Goal: Task Accomplishment & Management: Complete application form

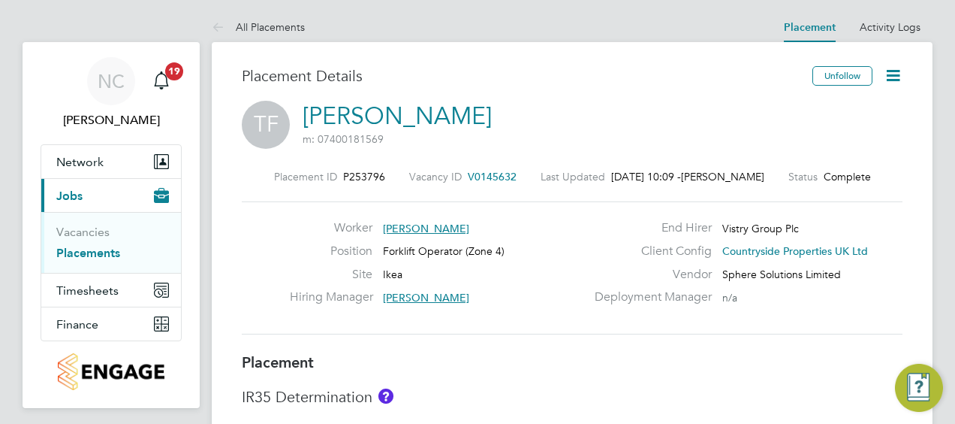
click at [84, 251] on link "Placements" at bounding box center [88, 253] width 64 height 14
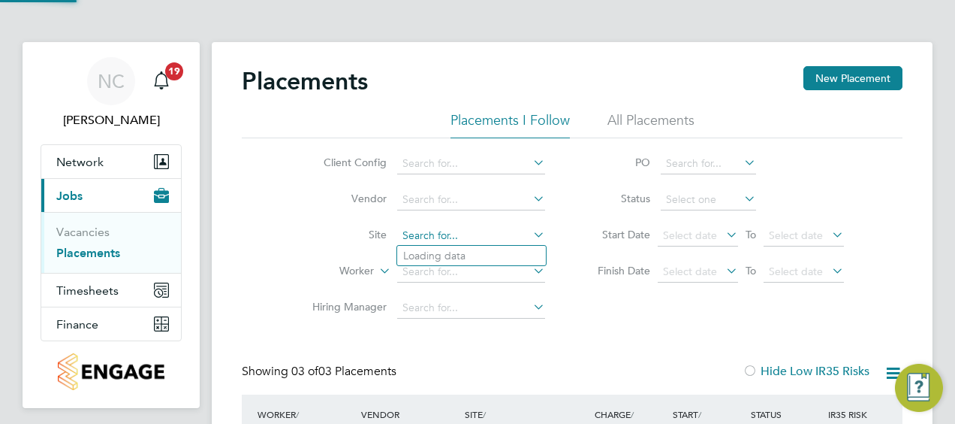
click at [457, 233] on input at bounding box center [471, 235] width 148 height 21
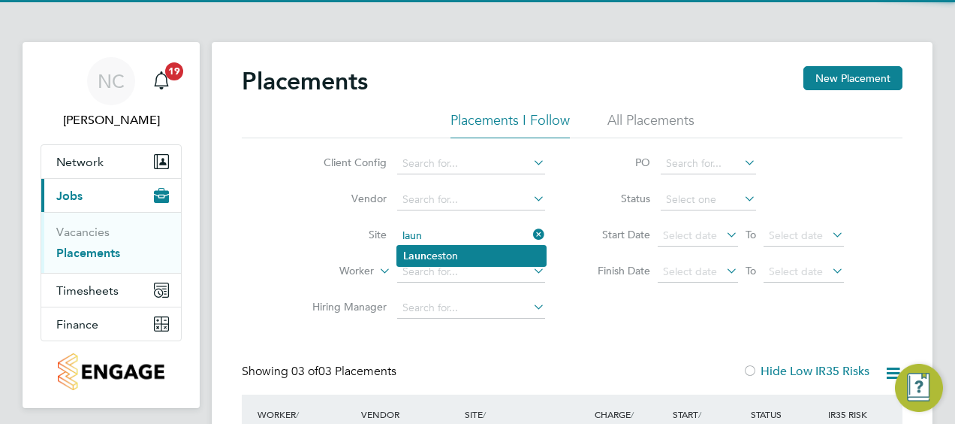
click at [454, 259] on li "Laun ceston" at bounding box center [471, 256] width 149 height 20
type input "Launceston"
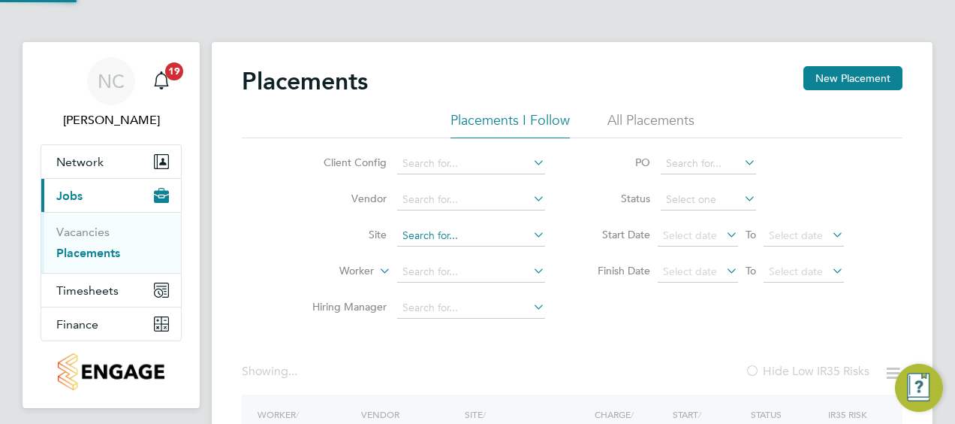
click at [461, 219] on li "Site" at bounding box center [423, 236] width 282 height 36
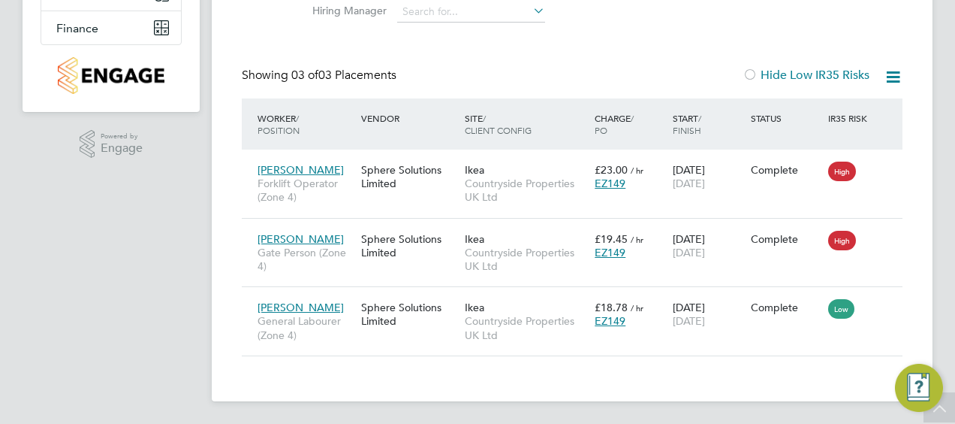
click at [192, 206] on app-navbar "NC [PERSON_NAME] Notifications 19 Applications: Network Team Members Sites Work…" at bounding box center [111, 85] width 177 height 679
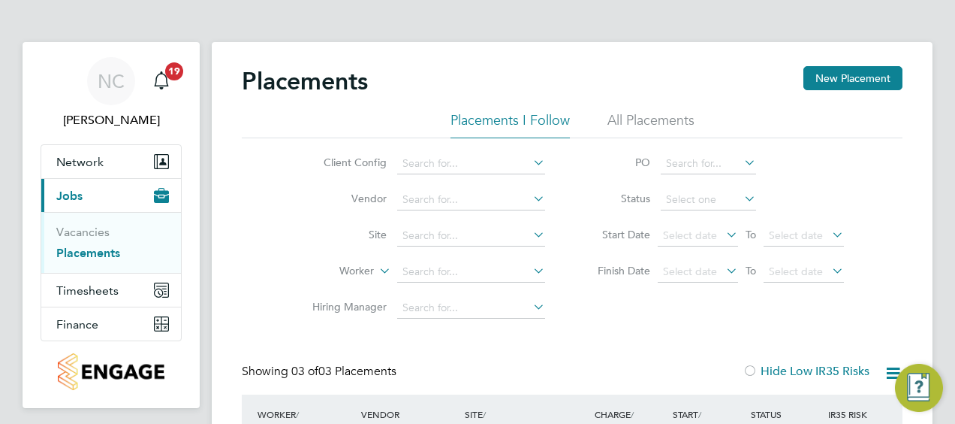
click at [429, 225] on li "Site" at bounding box center [423, 236] width 282 height 36
click at [460, 234] on input at bounding box center [471, 235] width 148 height 21
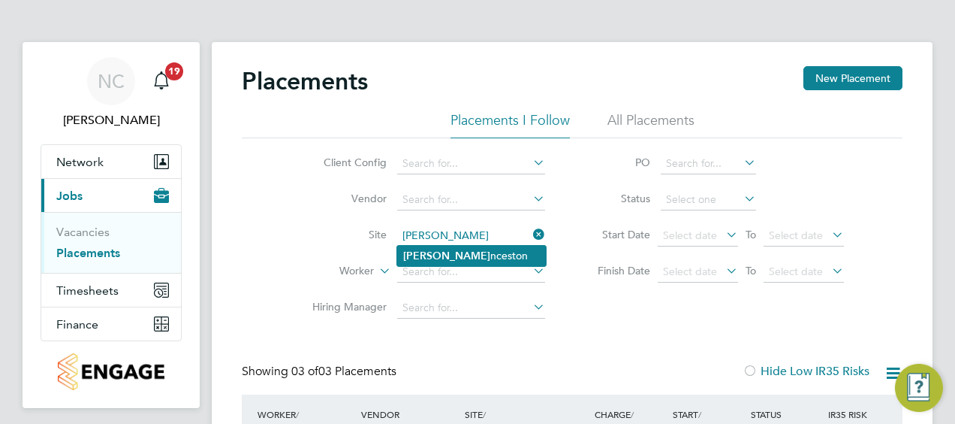
click at [448, 260] on li "[PERSON_NAME] nceston" at bounding box center [471, 256] width 149 height 20
type input "Launceston"
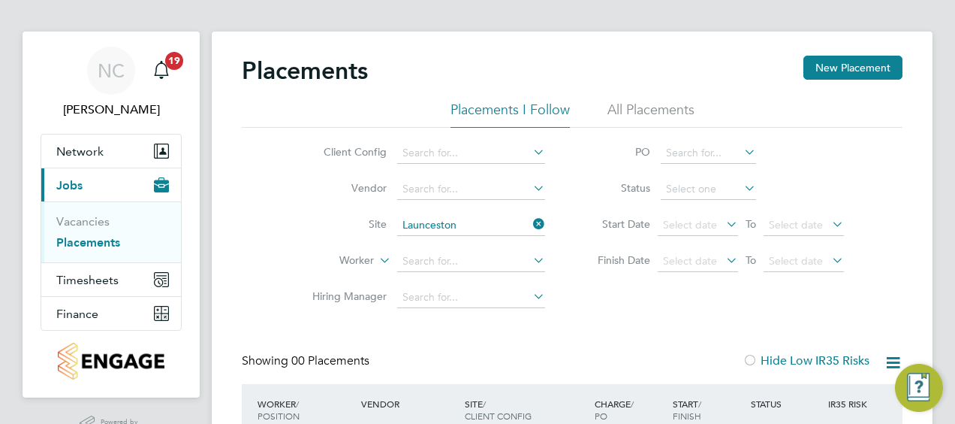
click at [100, 242] on link "Placements" at bounding box center [88, 242] width 64 height 14
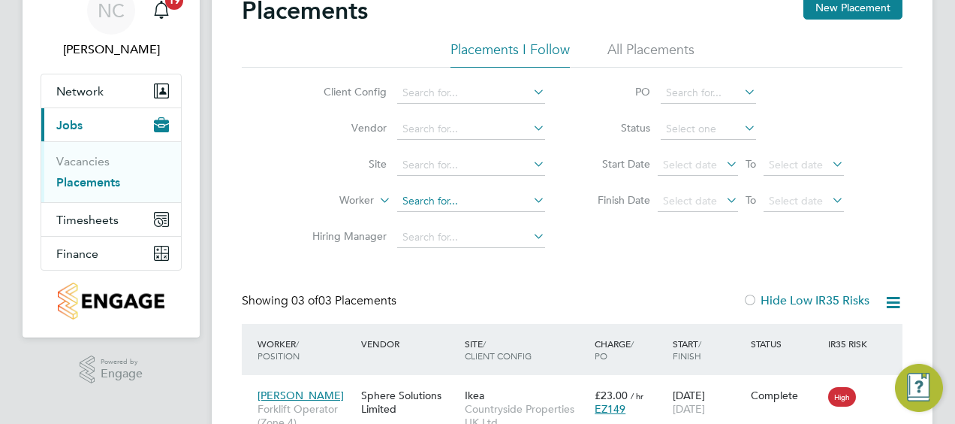
click at [464, 198] on input at bounding box center [471, 201] width 148 height 21
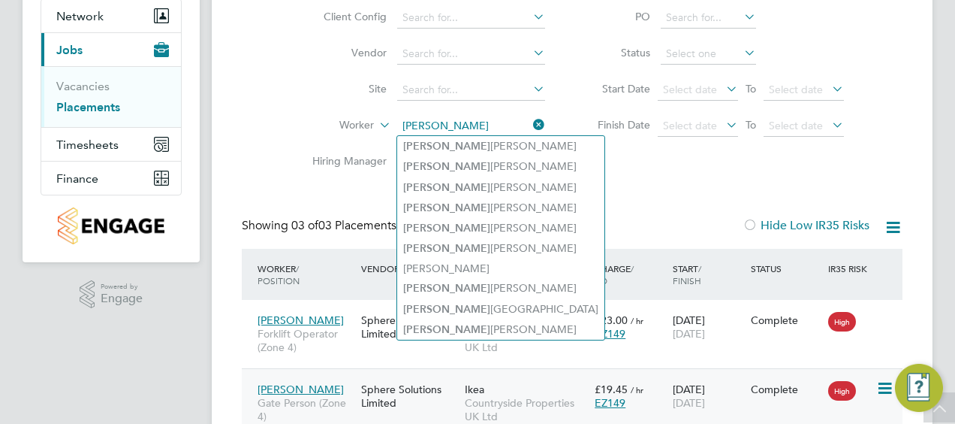
type input "[PERSON_NAME]"
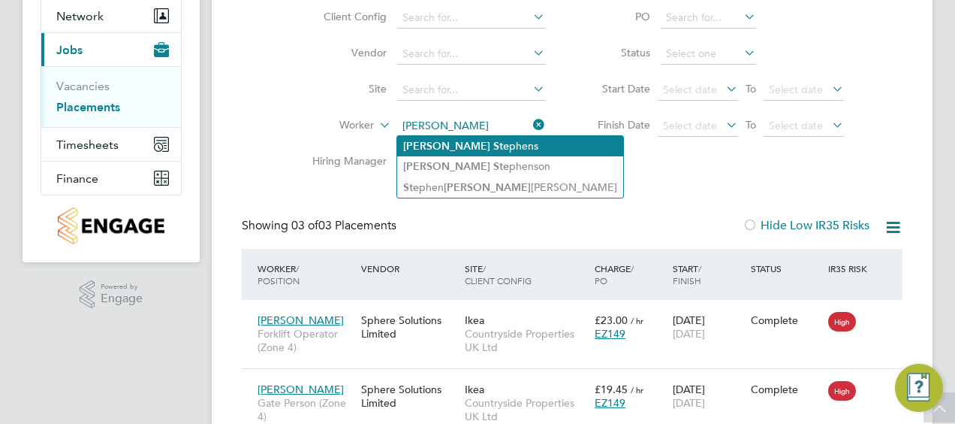
click at [465, 152] on li "[PERSON_NAME] phens" at bounding box center [510, 146] width 226 height 20
type input "[PERSON_NAME]"
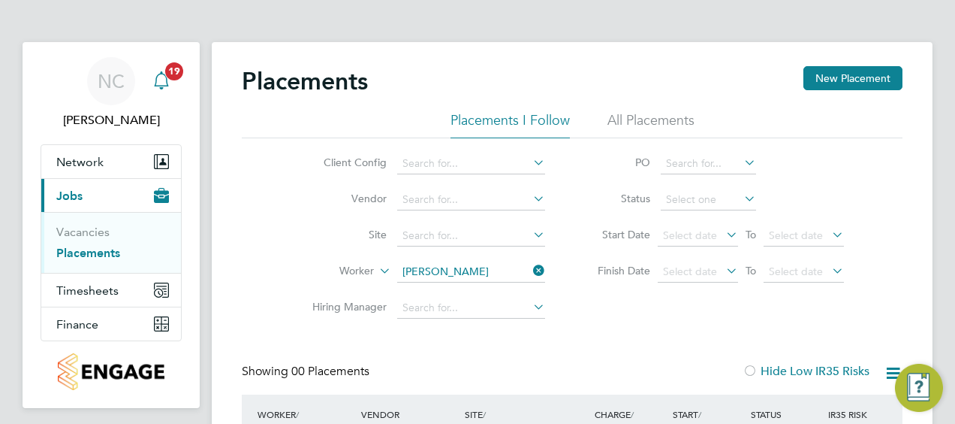
click at [171, 81] on div "Main navigation" at bounding box center [161, 81] width 30 height 30
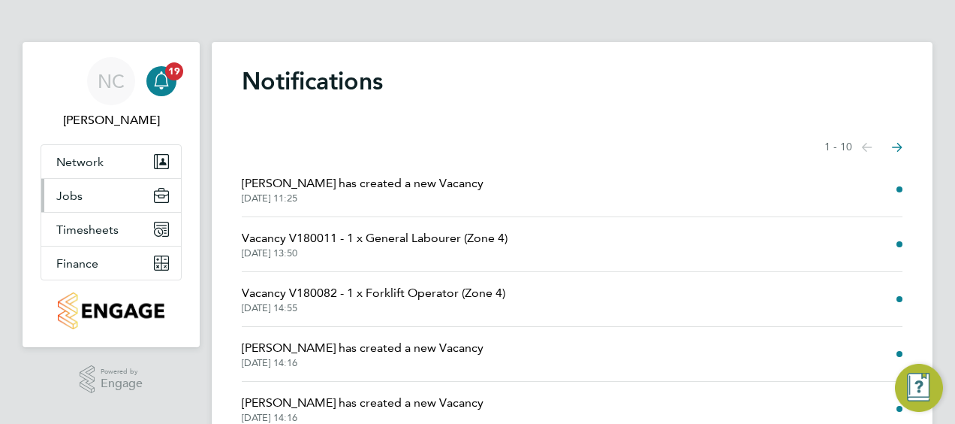
click at [98, 195] on button "Jobs" at bounding box center [111, 195] width 140 height 33
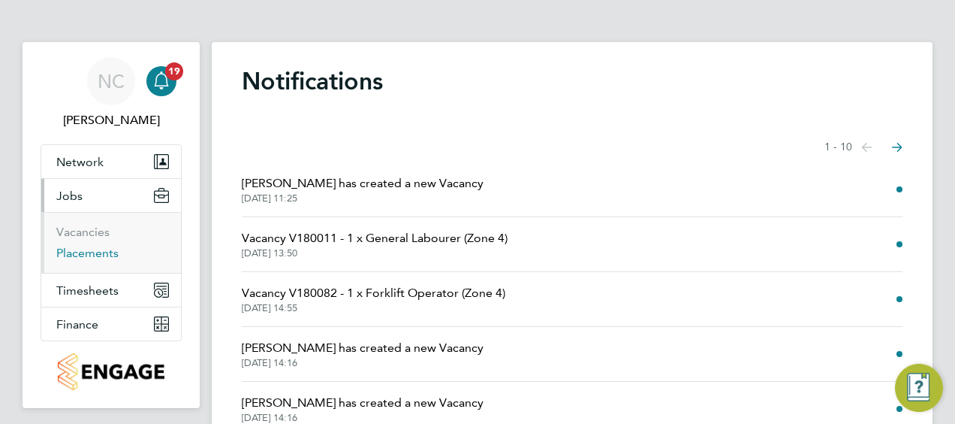
click at [88, 252] on link "Placements" at bounding box center [87, 253] width 62 height 14
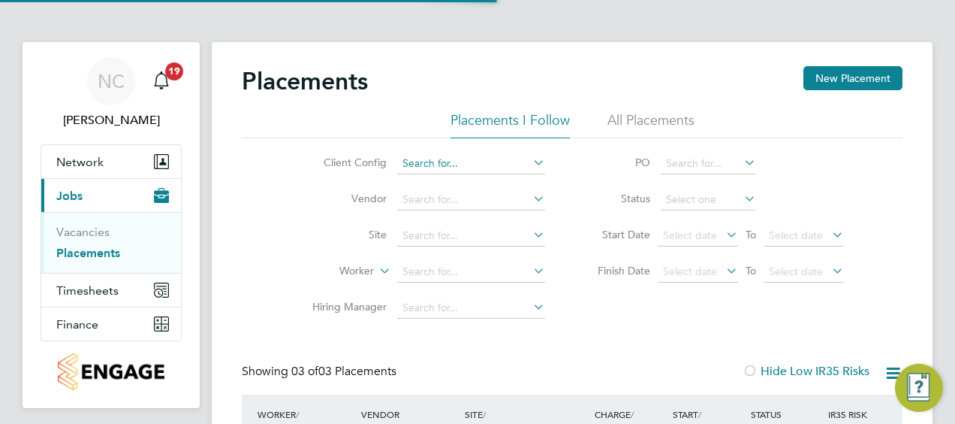
scroll to position [57, 130]
click at [653, 117] on li "All Placements" at bounding box center [651, 124] width 87 height 27
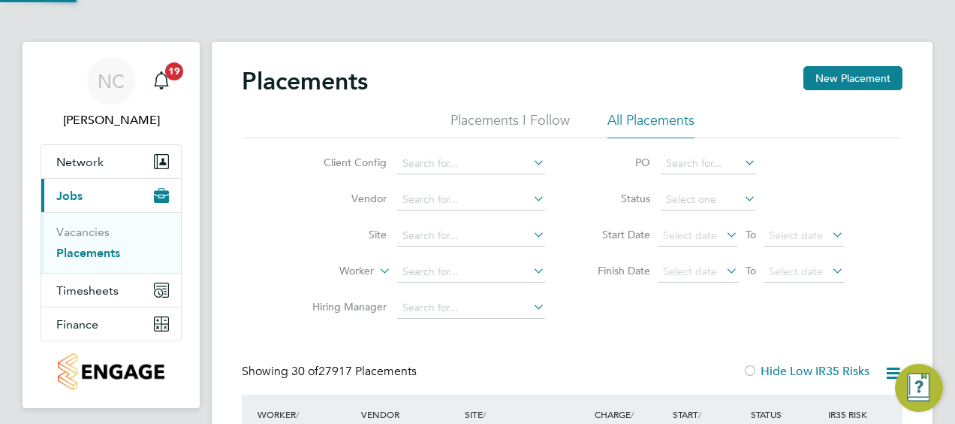
scroll to position [8, 8]
click at [457, 237] on input at bounding box center [471, 235] width 148 height 21
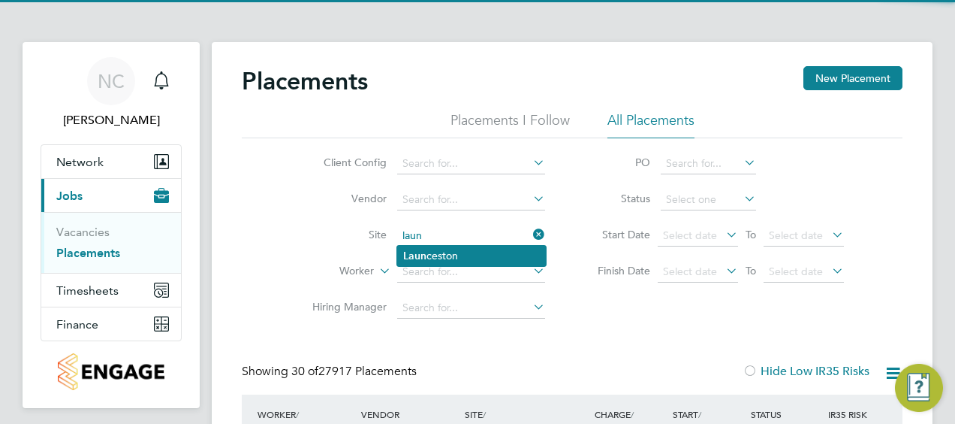
click at [437, 257] on li "Laun ceston" at bounding box center [471, 256] width 149 height 20
type input "Launceston"
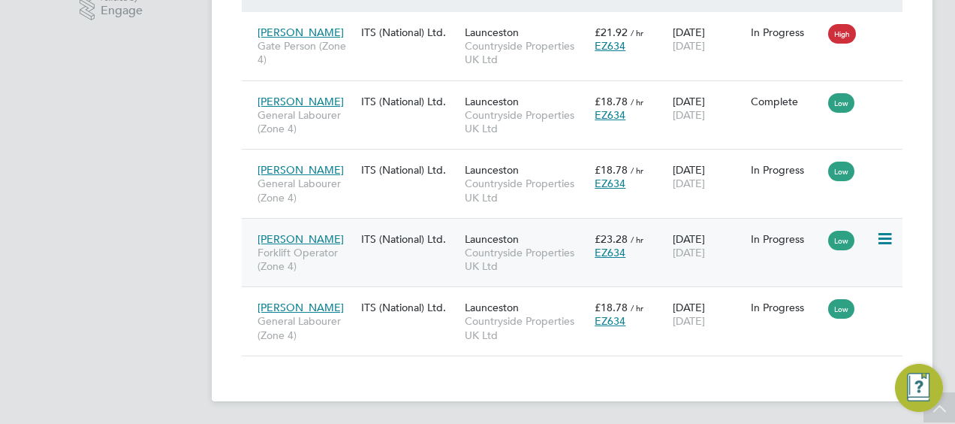
click at [302, 251] on span "Forklift Operator (Zone 4)" at bounding box center [306, 259] width 96 height 27
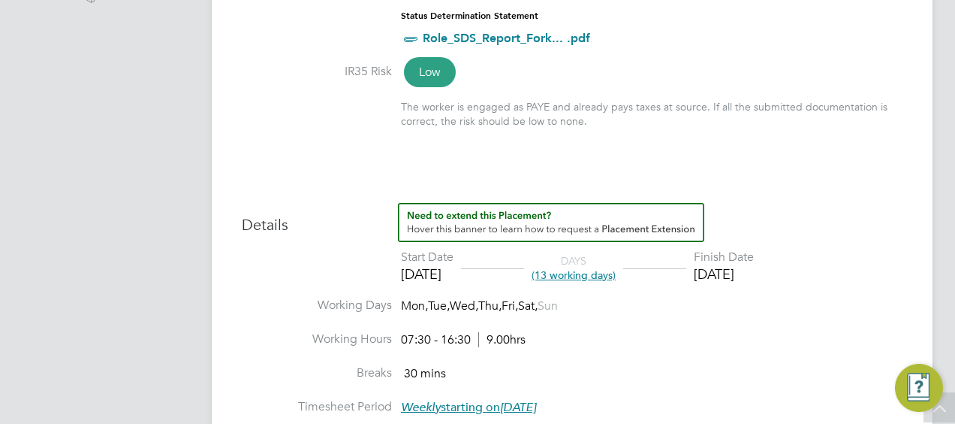
scroll to position [526, 0]
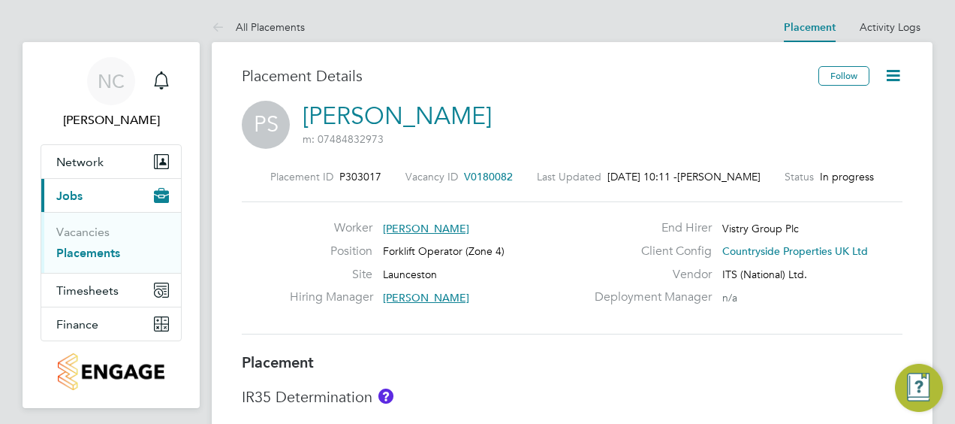
click at [903, 73] on icon at bounding box center [893, 75] width 19 height 19
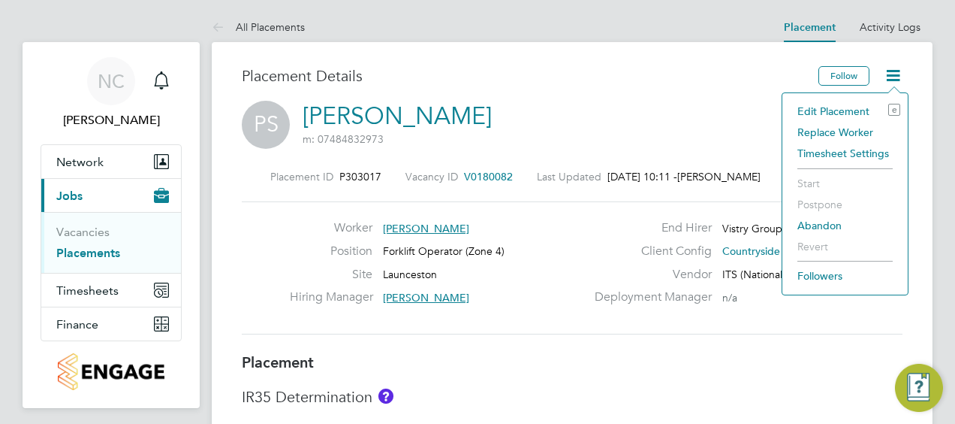
click at [837, 114] on li "Edit Placement e" at bounding box center [845, 111] width 110 height 21
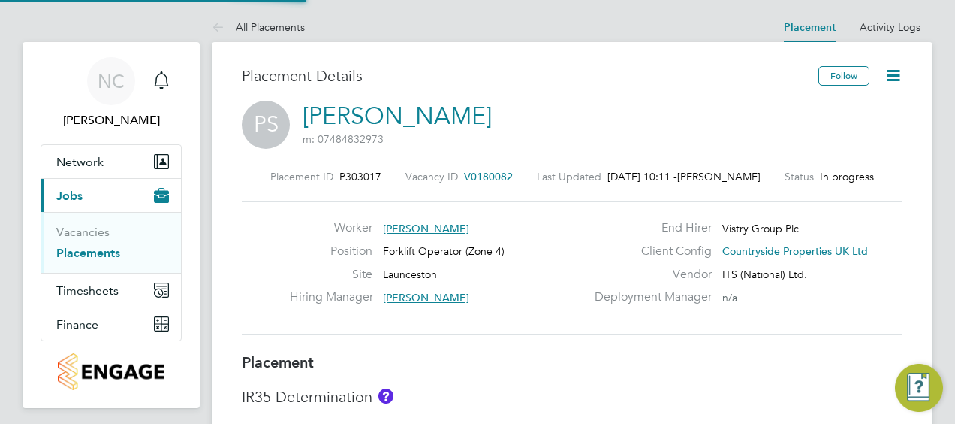
type input "[PERSON_NAME]"
type input "[DATE]"
type input "07:30"
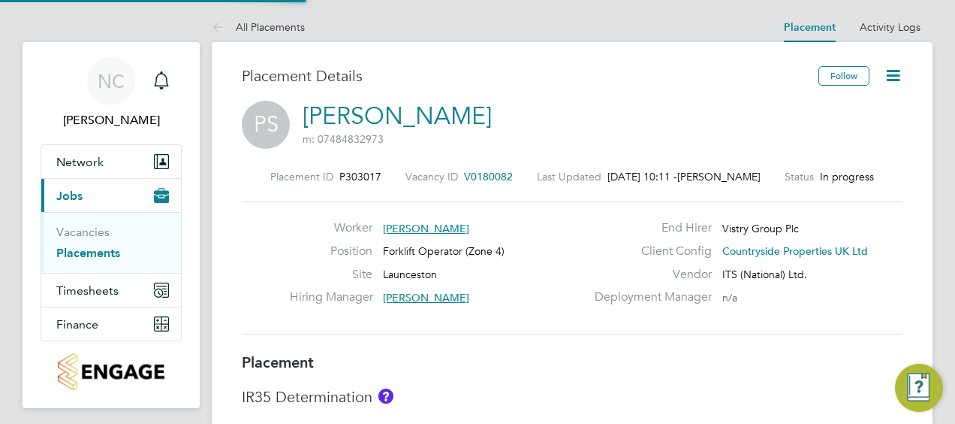
type input "16:30"
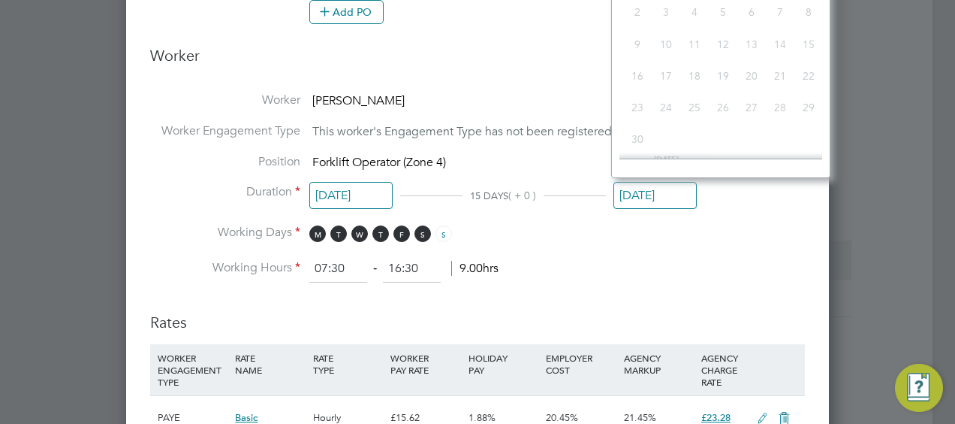
click at [643, 194] on input "[DATE]" at bounding box center [655, 196] width 83 height 28
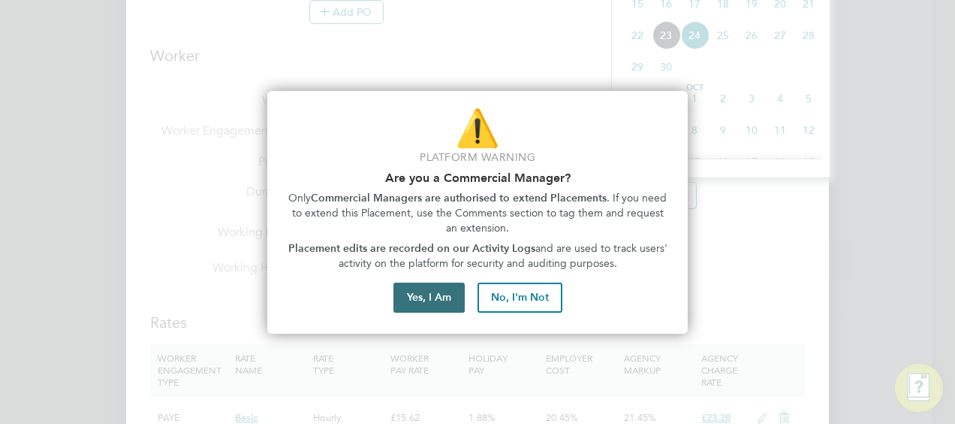
click at [442, 303] on button "Yes, I Am" at bounding box center [429, 297] width 71 height 30
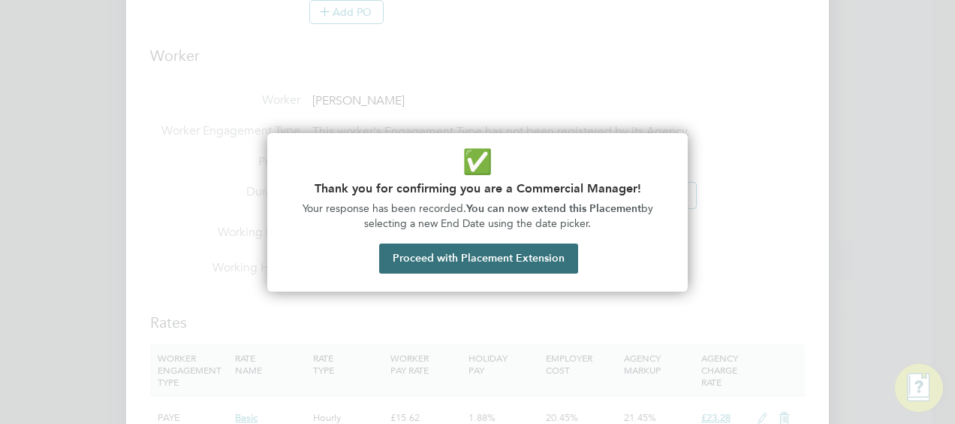
click at [520, 255] on button "Proceed with Placement Extension" at bounding box center [478, 258] width 199 height 30
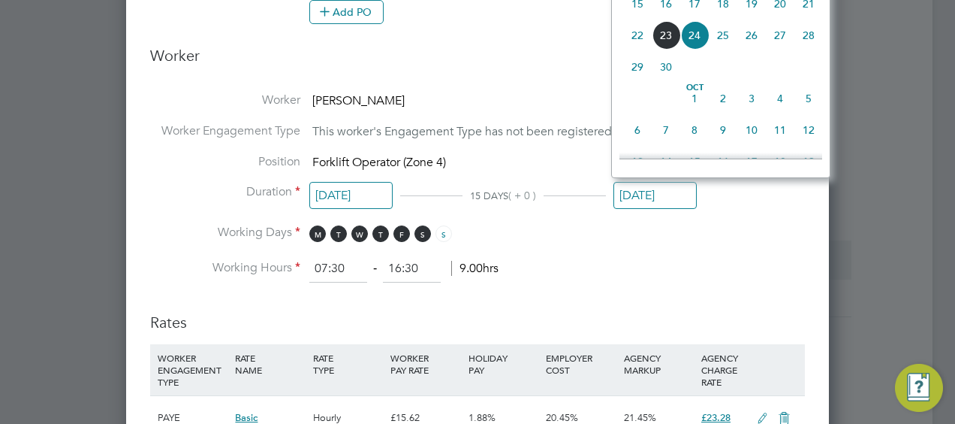
click at [750, 107] on span "3" at bounding box center [751, 98] width 29 height 29
type input "[DATE]"
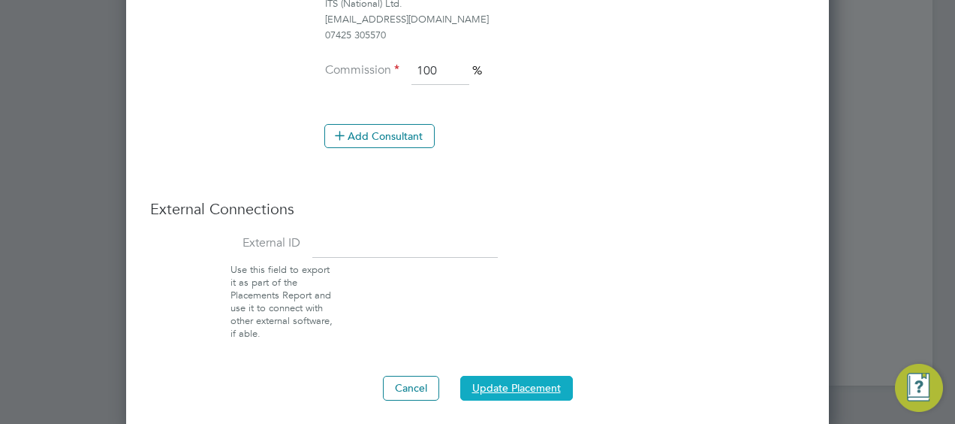
click at [518, 382] on button "Update Placement" at bounding box center [516, 388] width 113 height 24
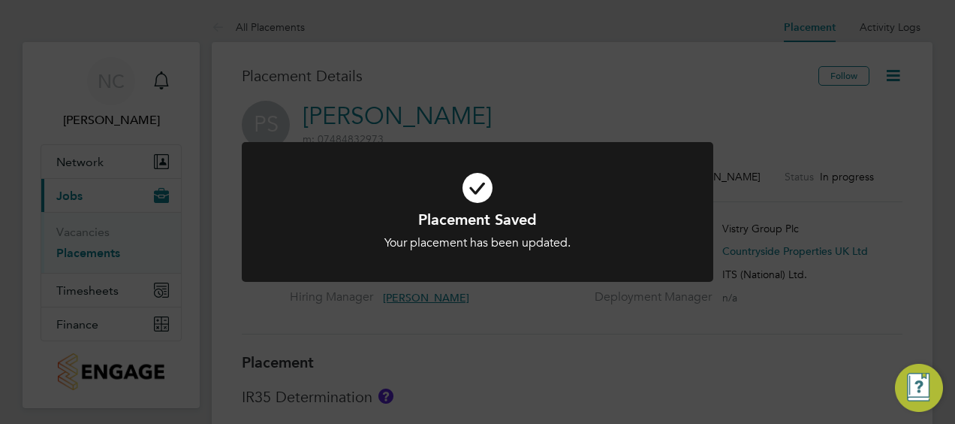
click at [521, 93] on div "Placement Saved Your placement has been updated. Cancel Okay" at bounding box center [477, 212] width 955 height 424
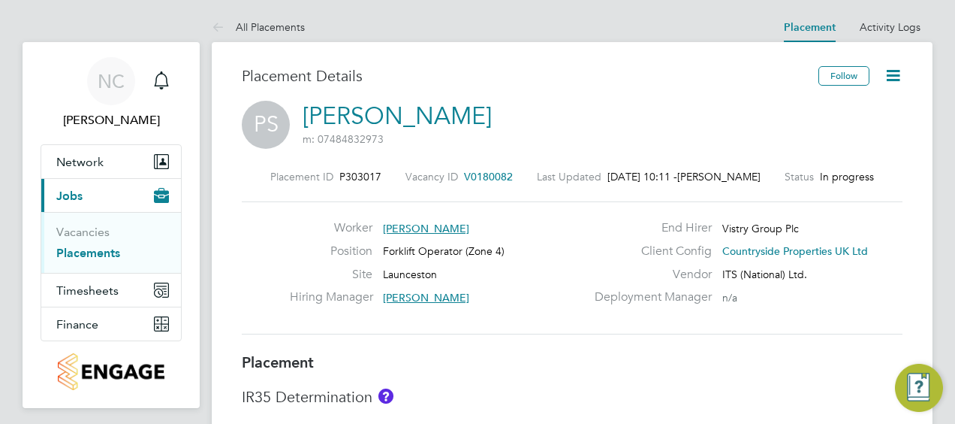
click at [87, 249] on link "Placements" at bounding box center [88, 253] width 64 height 14
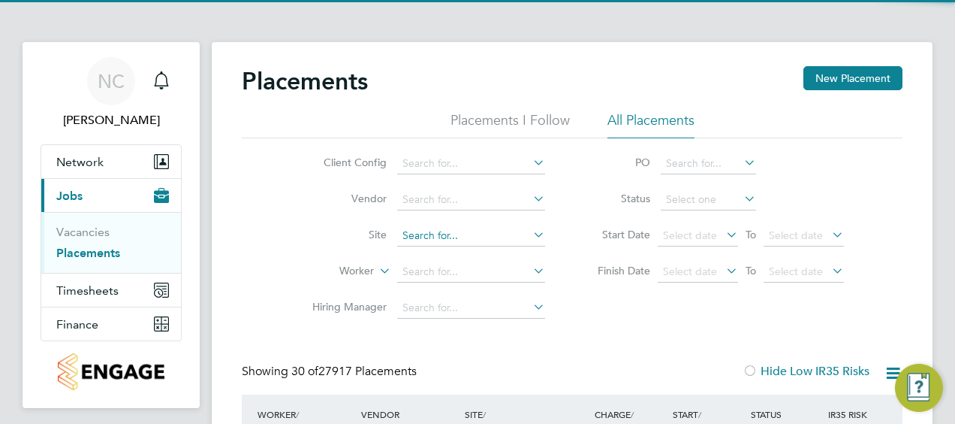
click at [491, 240] on input at bounding box center [471, 235] width 148 height 21
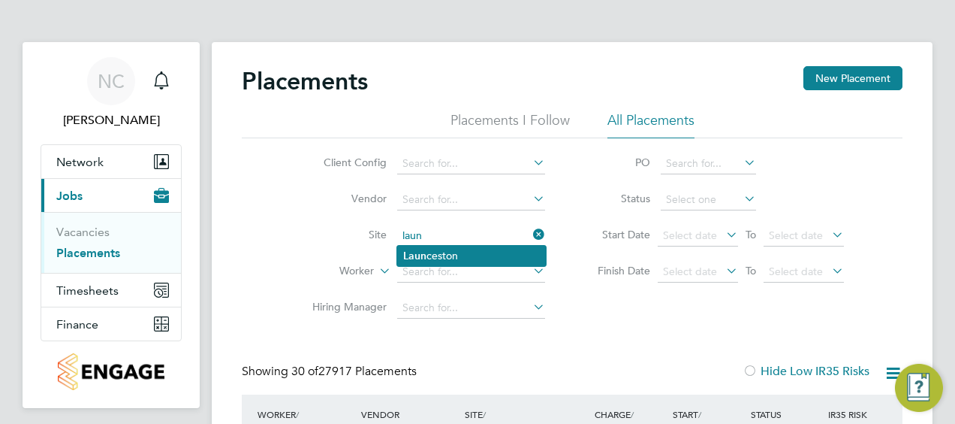
click at [451, 261] on li "Laun ceston" at bounding box center [471, 256] width 149 height 20
type input "Launceston"
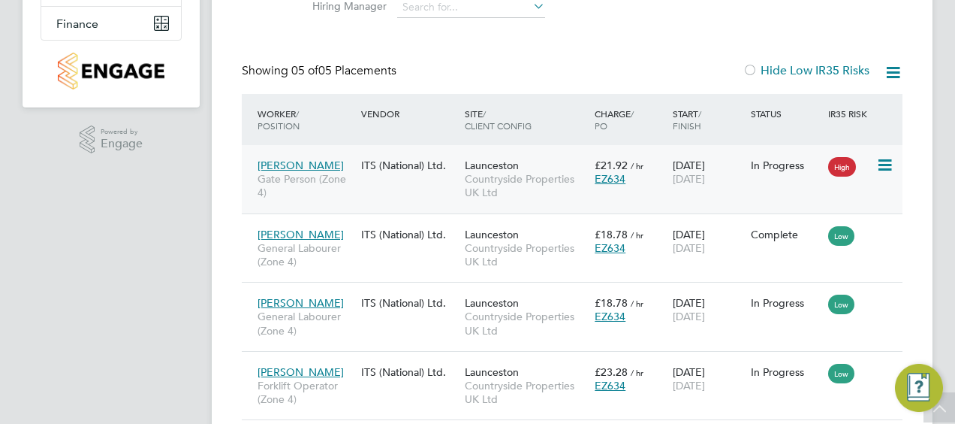
click at [288, 180] on span "Gate Person (Zone 4)" at bounding box center [306, 185] width 96 height 27
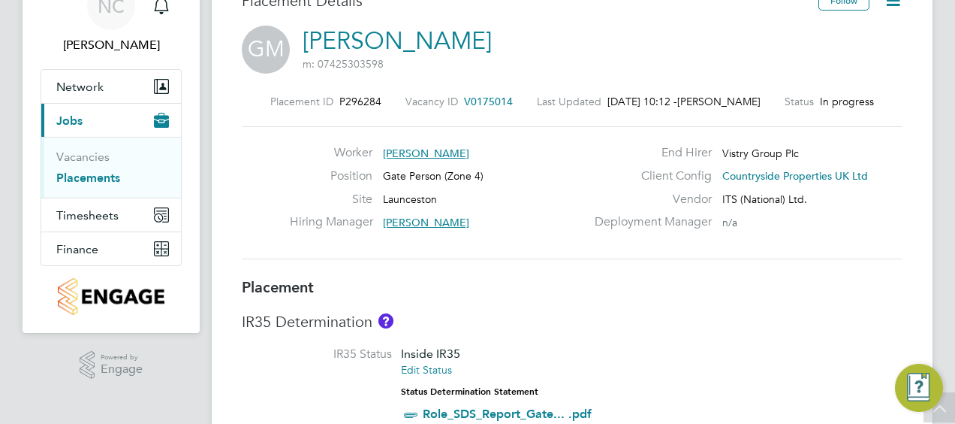
click at [896, 5] on icon at bounding box center [893, 0] width 19 height 19
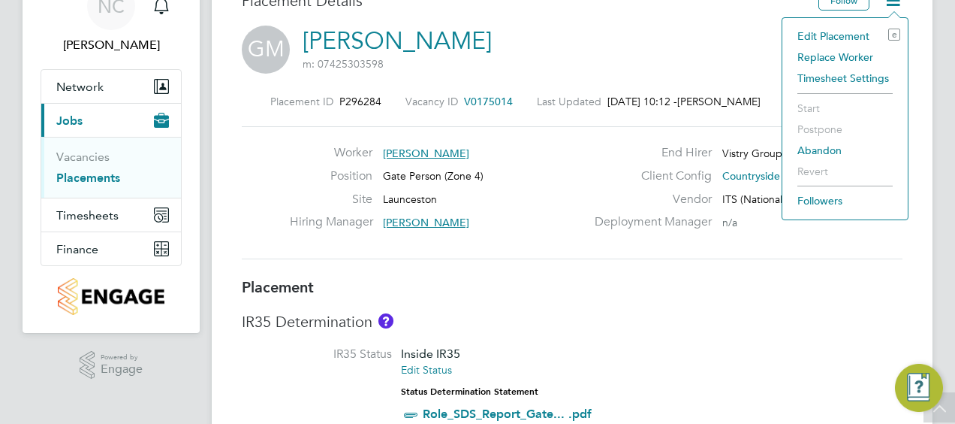
click at [852, 35] on li "Edit Placement e" at bounding box center [845, 36] width 110 height 21
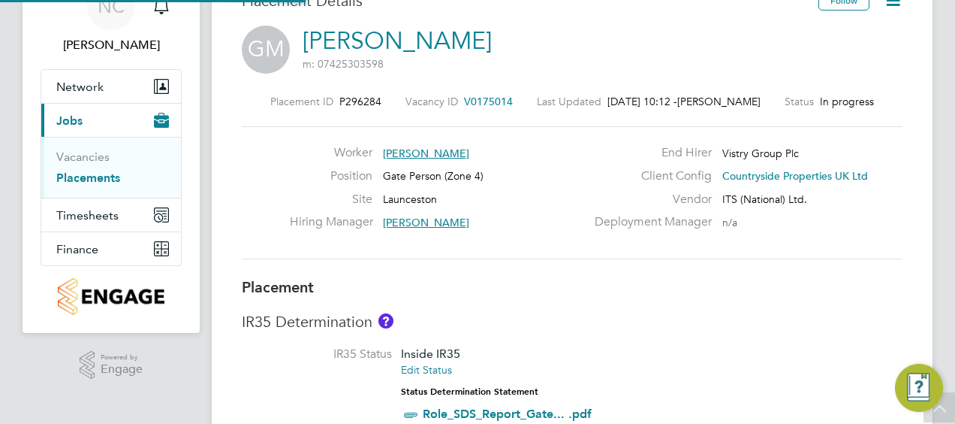
type input "[PERSON_NAME]"
type input "[DATE]"
type input "07:30"
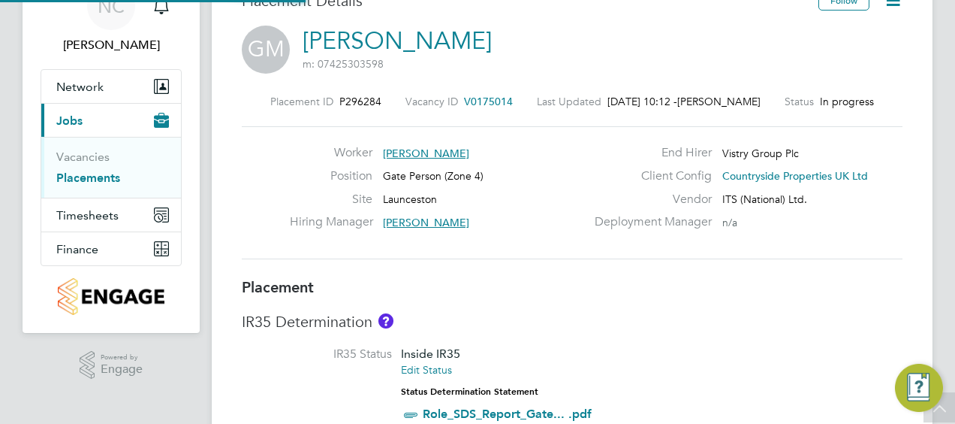
type input "17:00"
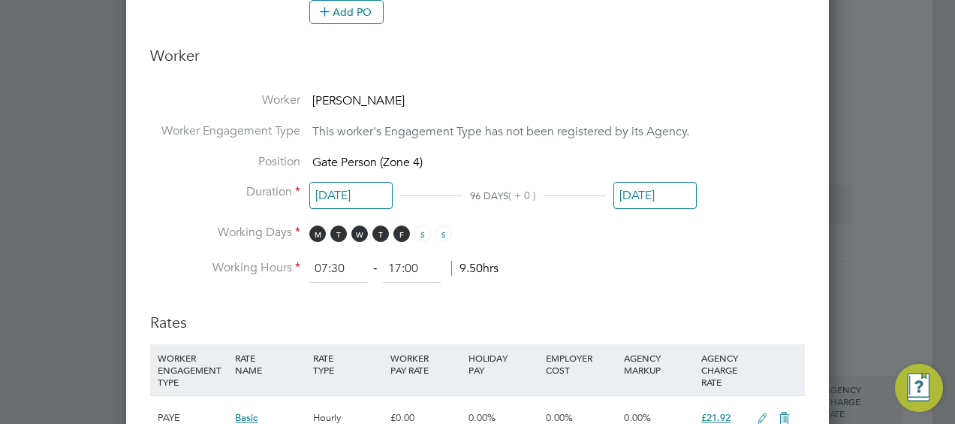
click at [641, 185] on input "[DATE]" at bounding box center [655, 196] width 83 height 28
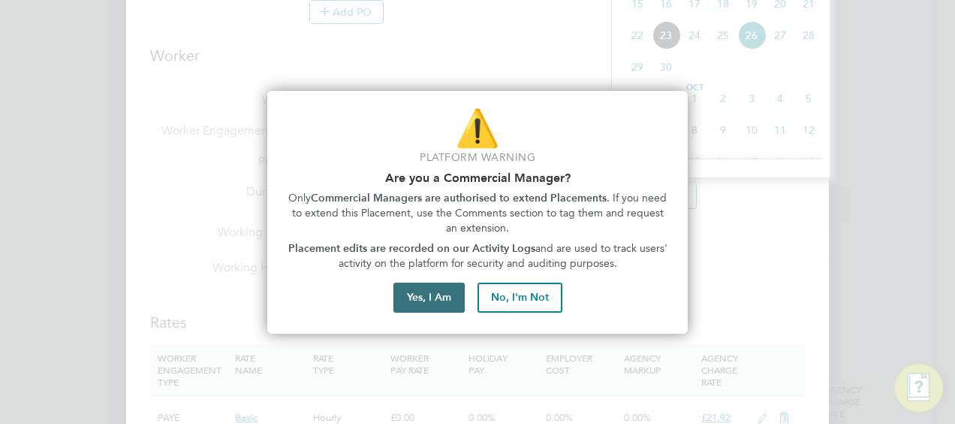
click at [400, 299] on button "Yes, I Am" at bounding box center [429, 297] width 71 height 30
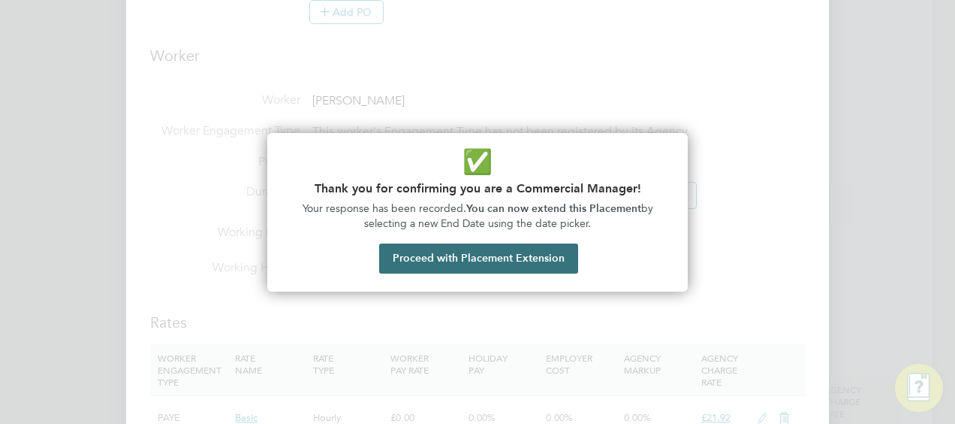
click at [493, 263] on button "Proceed with Placement Extension" at bounding box center [478, 258] width 199 height 30
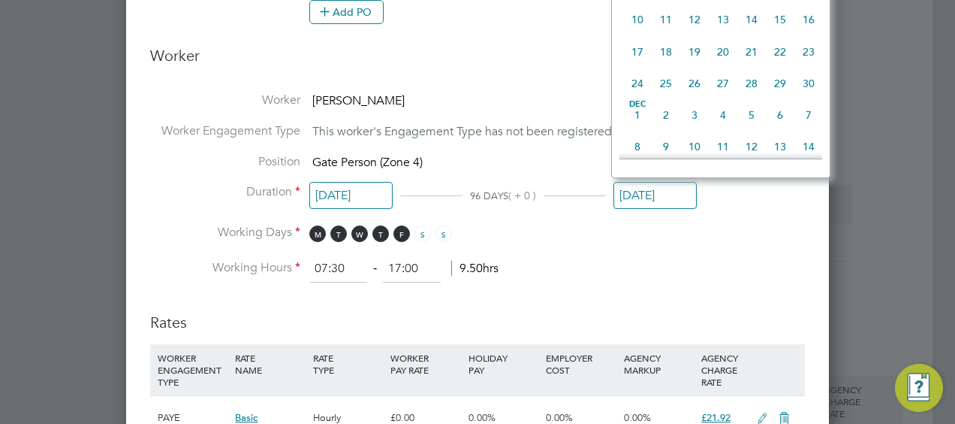
click at [810, 98] on span "30" at bounding box center [809, 83] width 29 height 29
type input "30 Nov 2025"
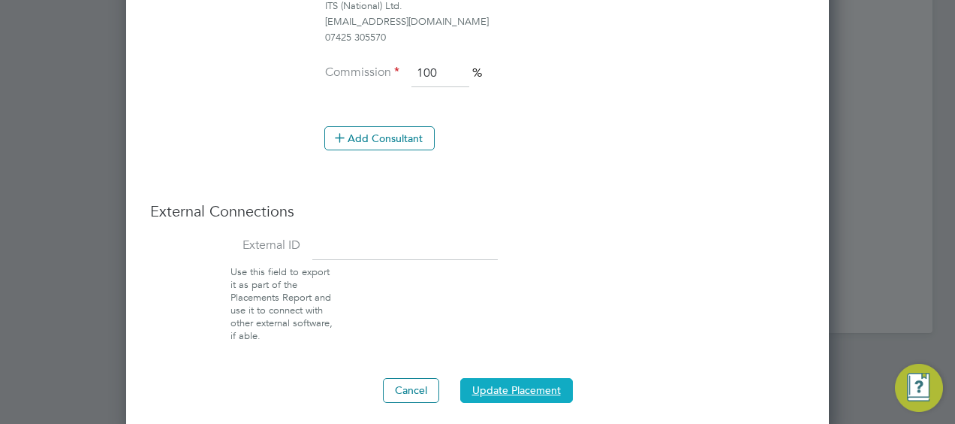
click at [533, 380] on button "Update Placement" at bounding box center [516, 390] width 113 height 24
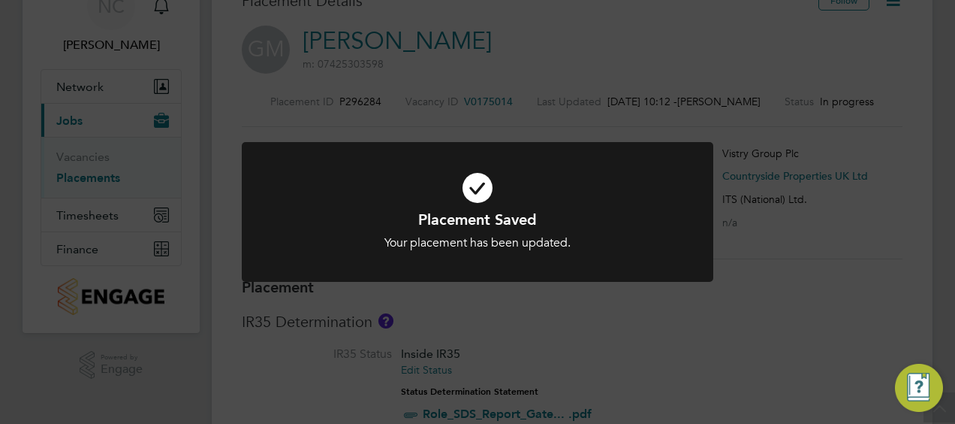
click at [544, 68] on div "Placement Saved Your placement has been updated. Cancel Okay" at bounding box center [477, 212] width 955 height 424
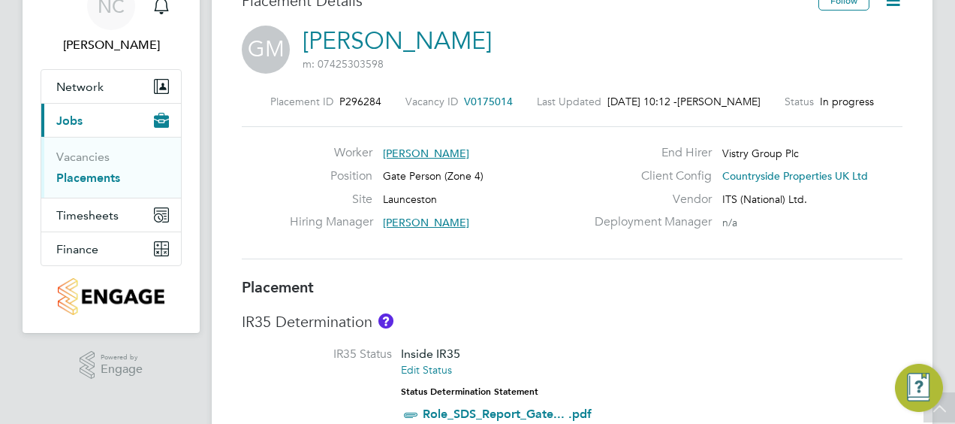
click at [113, 175] on link "Placements" at bounding box center [88, 177] width 64 height 14
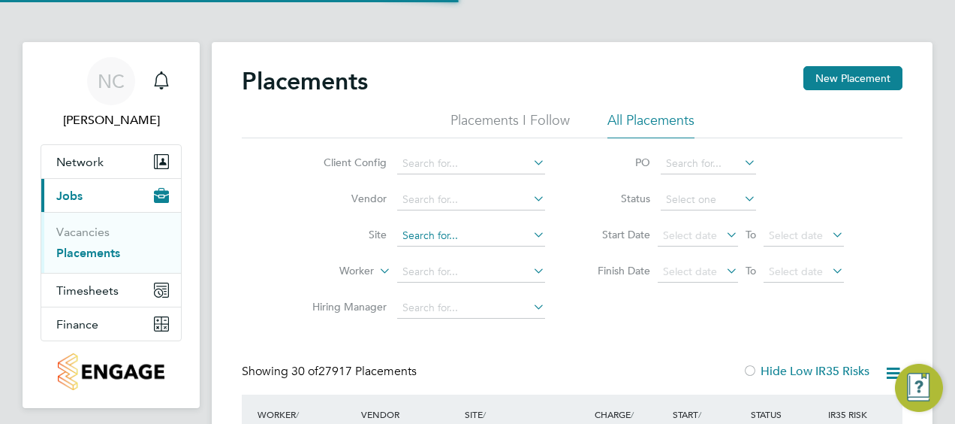
click at [435, 239] on input at bounding box center [471, 235] width 148 height 21
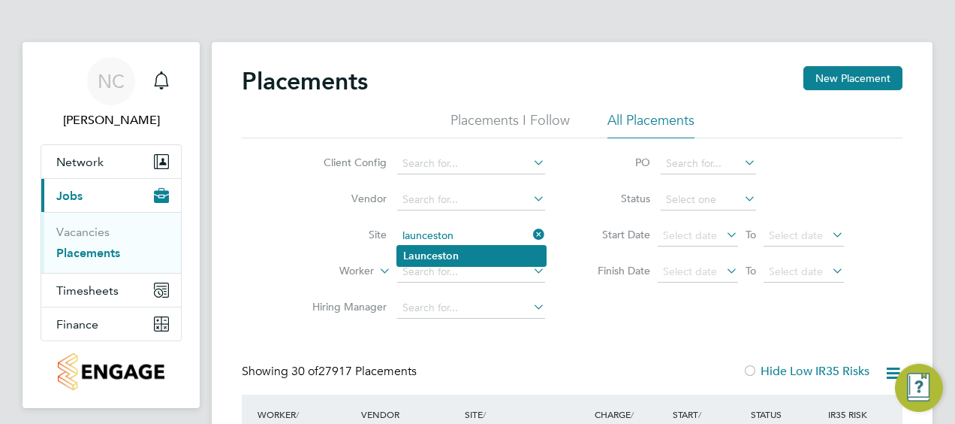
click at [418, 254] on b "Launceston" at bounding box center [431, 255] width 56 height 13
type input "Launceston"
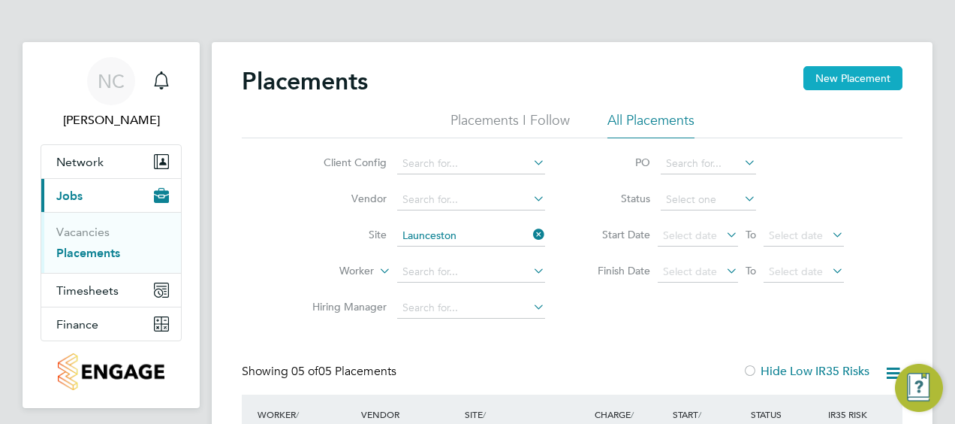
click at [846, 77] on button "New Placement" at bounding box center [853, 78] width 99 height 24
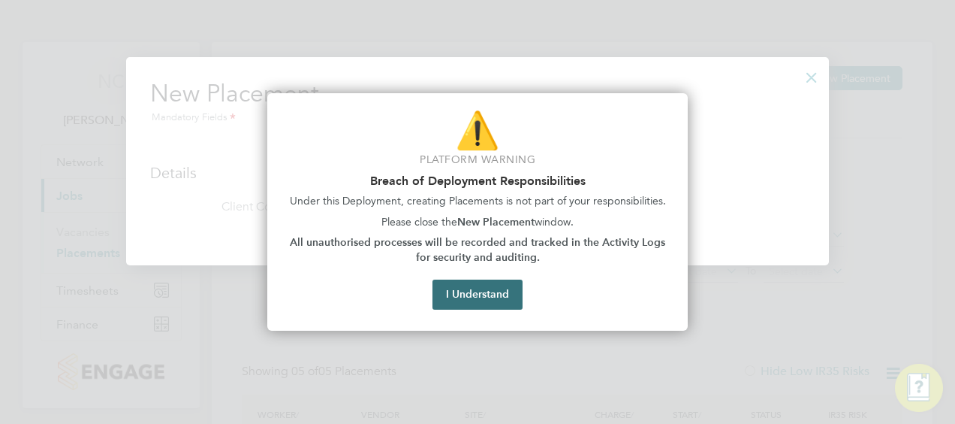
click at [478, 296] on button "I Understand" at bounding box center [478, 294] width 90 height 30
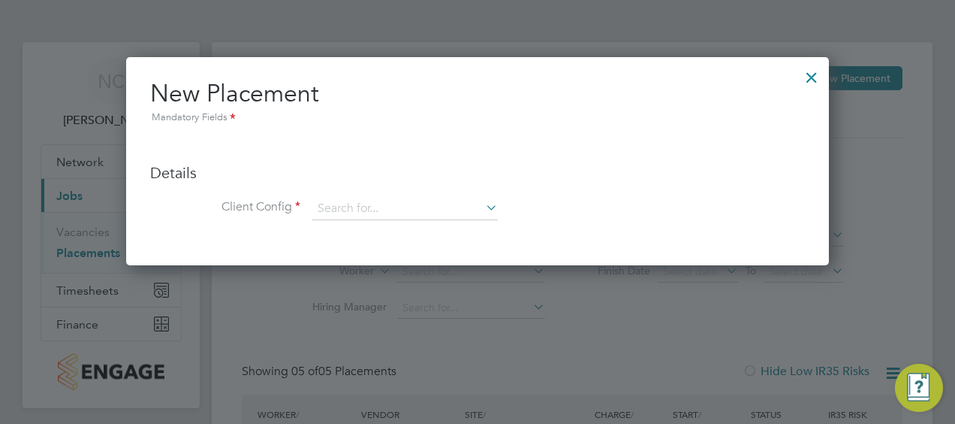
click at [807, 75] on div at bounding box center [811, 73] width 27 height 27
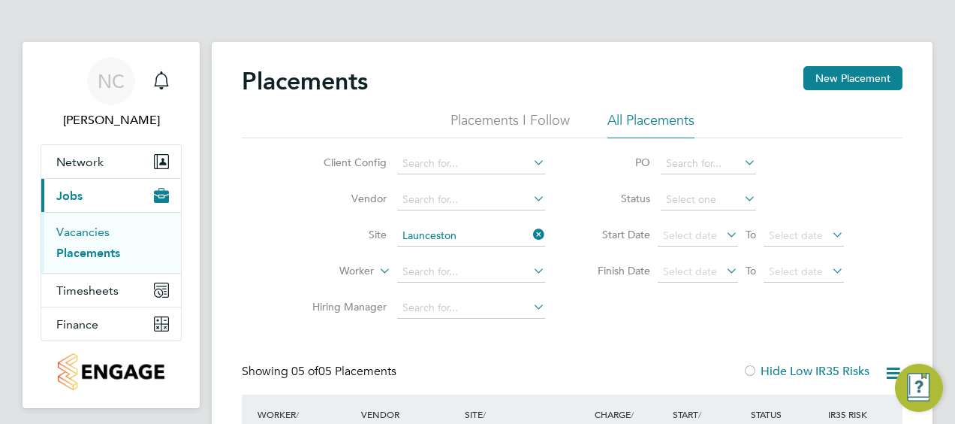
click at [102, 233] on link "Vacancies" at bounding box center [82, 232] width 53 height 14
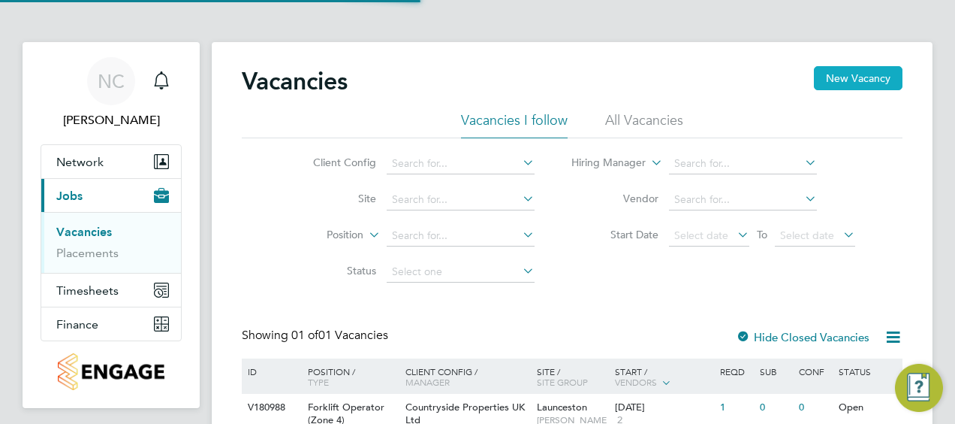
click at [841, 85] on button "New Vacancy" at bounding box center [858, 78] width 89 height 24
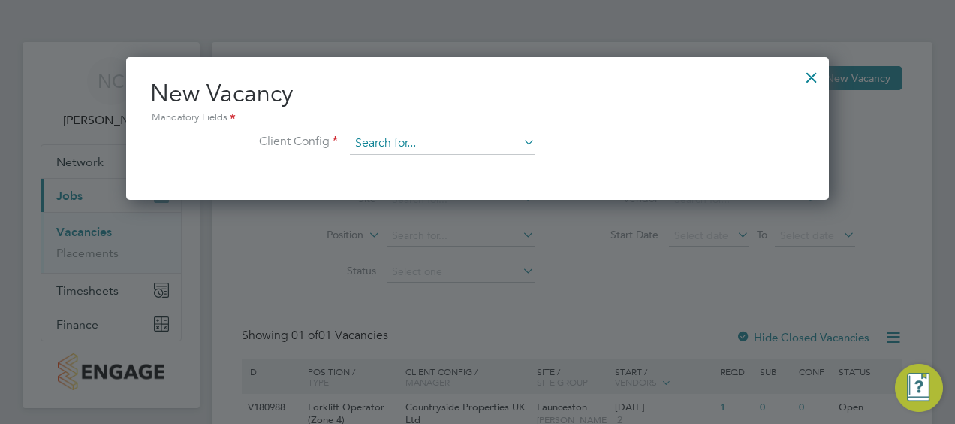
click at [413, 134] on input at bounding box center [443, 143] width 186 height 23
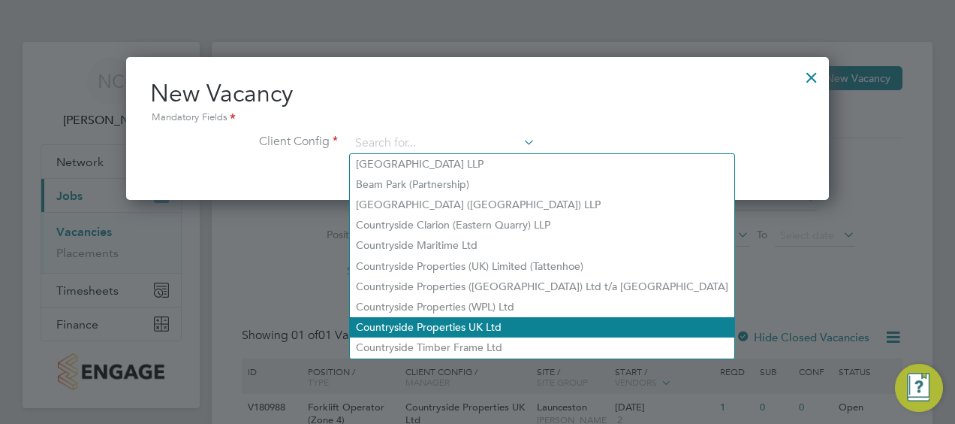
click at [422, 324] on li "Countryside Properties UK Ltd" at bounding box center [542, 327] width 385 height 20
type input "Countryside Properties UK Ltd"
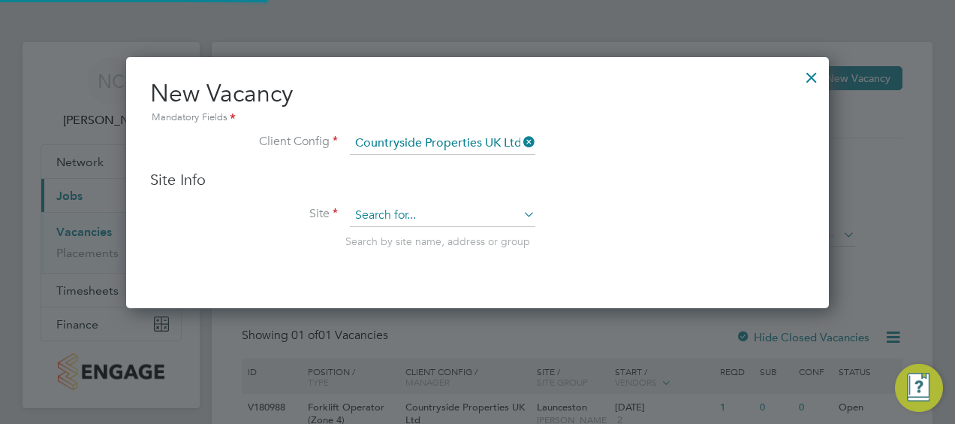
click at [443, 215] on input at bounding box center [443, 215] width 186 height 23
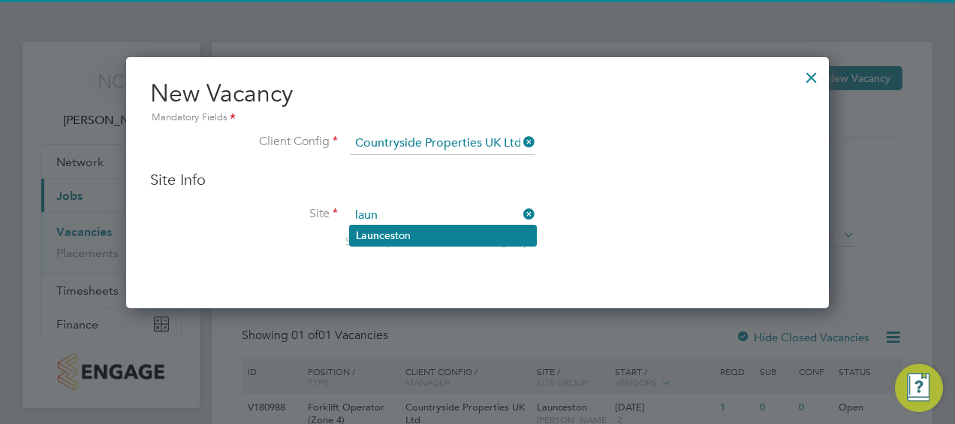
click at [430, 235] on li "Laun ceston" at bounding box center [443, 235] width 186 height 20
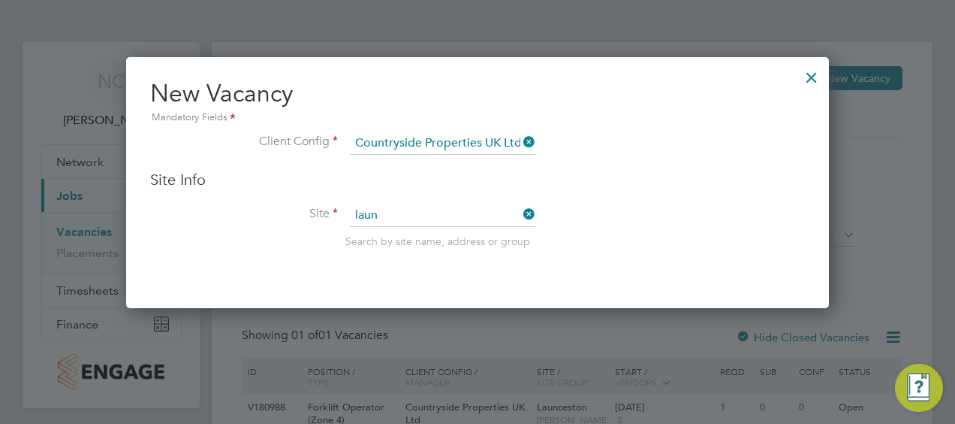
type input "Launceston"
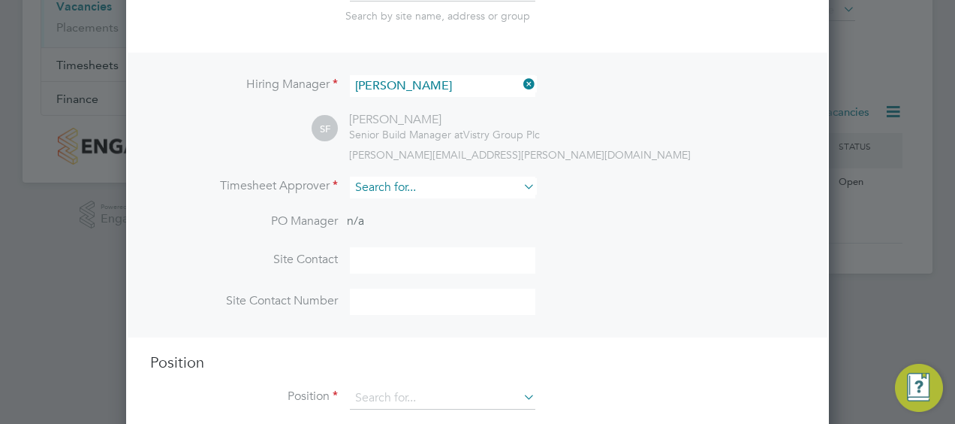
click at [430, 194] on input at bounding box center [443, 187] width 186 height 22
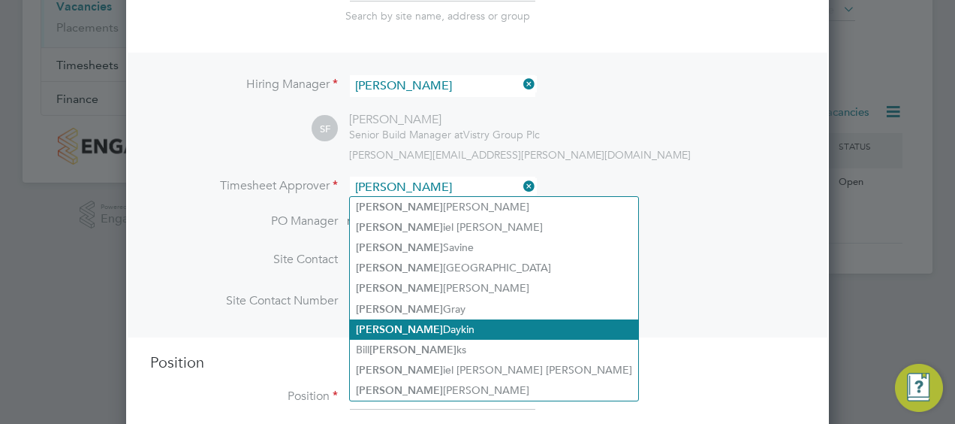
click at [397, 324] on li "Dan Daykin" at bounding box center [494, 329] width 288 height 20
type input "Dan Daykin"
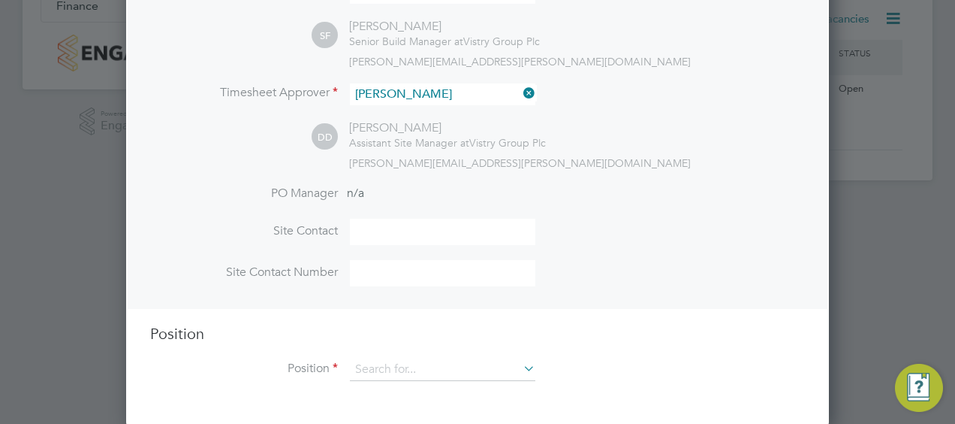
click at [431, 240] on input at bounding box center [443, 232] width 186 height 26
type input "Dan Daykin"
click at [676, 213] on li "PO Manager n/a" at bounding box center [477, 203] width 655 height 34
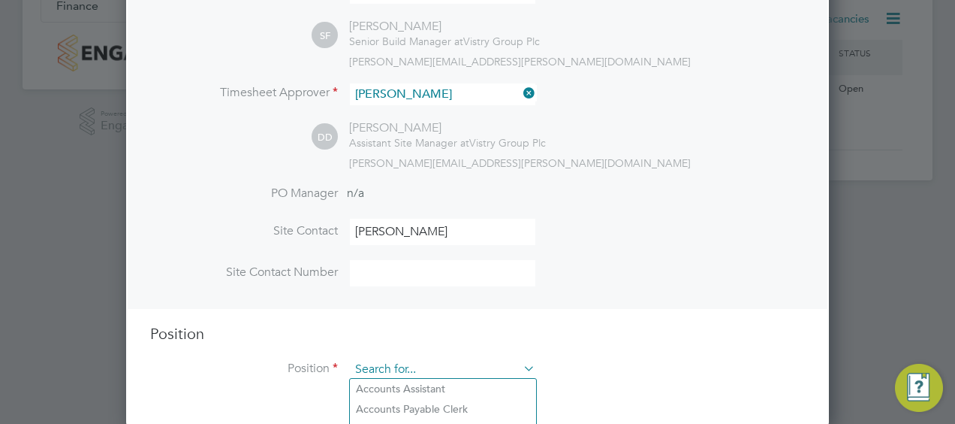
click at [418, 366] on input at bounding box center [443, 369] width 186 height 23
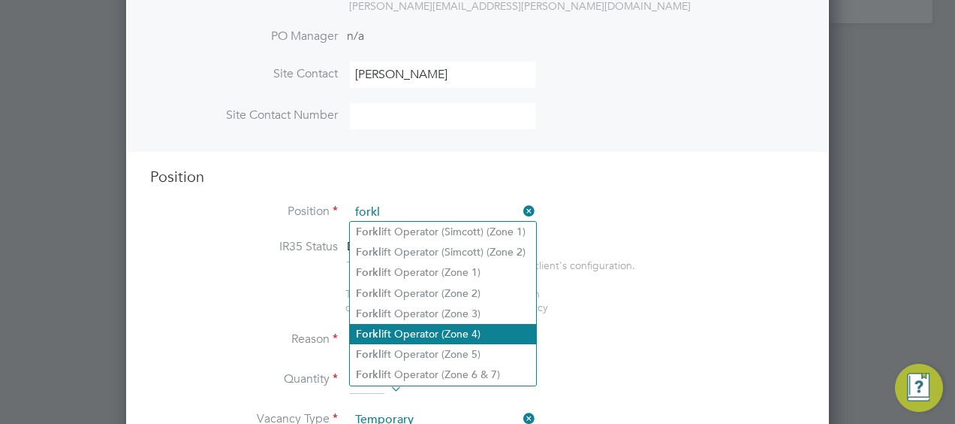
click at [439, 333] on li "Forkl ift Operator (Zone 4)" at bounding box center [443, 334] width 186 height 20
type input "Forklift Operator (Zone 4)"
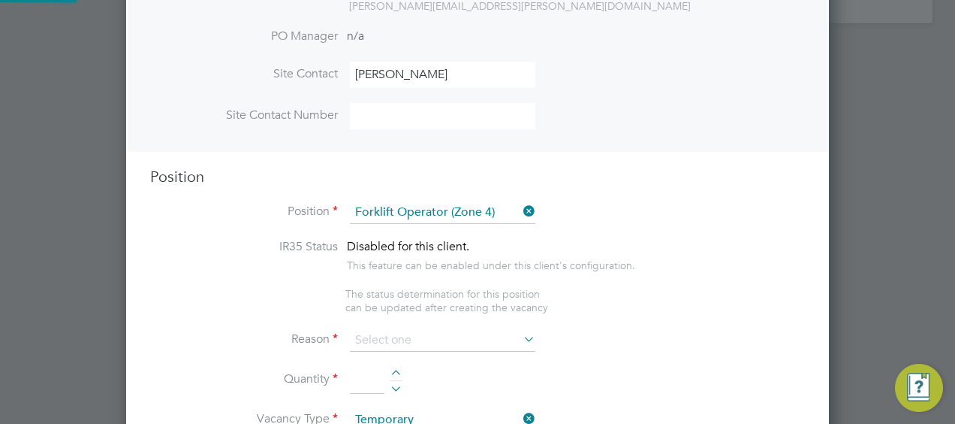
type textarea "Operate construction machinery and plant, including, but not limited to telesco…"
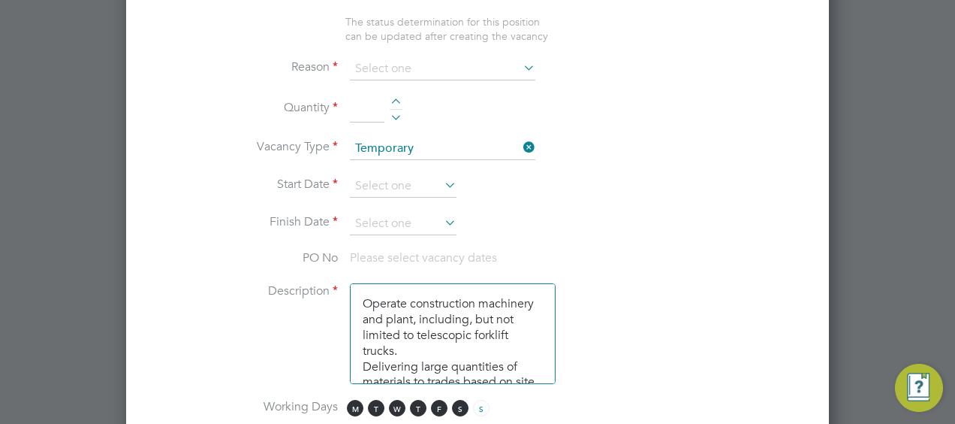
click at [400, 98] on div at bounding box center [396, 103] width 13 height 11
type input "1"
click at [463, 65] on input at bounding box center [443, 69] width 186 height 23
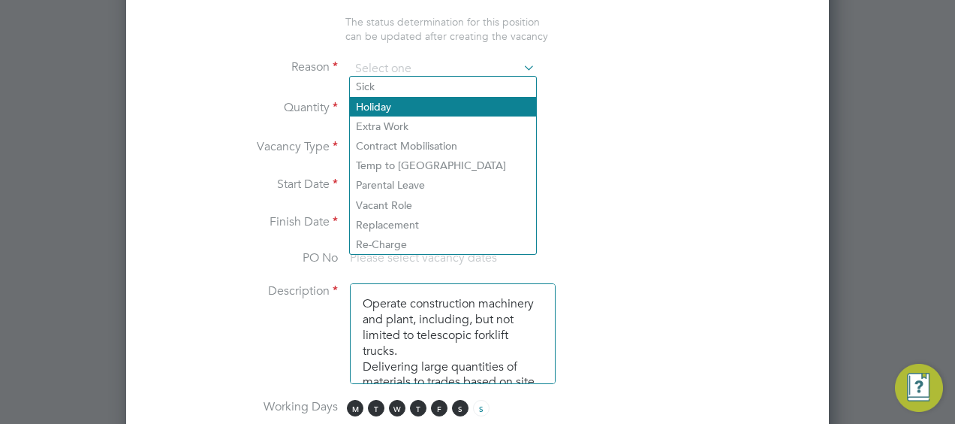
click at [417, 101] on li "Holiday" at bounding box center [443, 107] width 186 height 20
type input "Holiday"
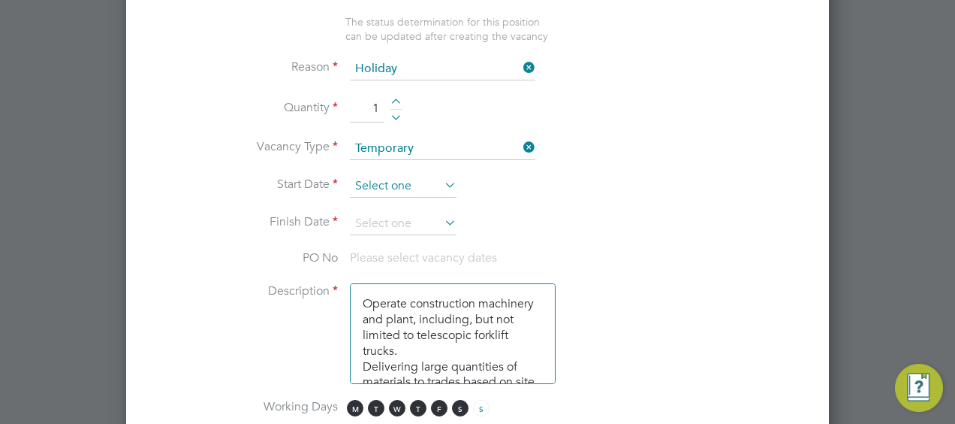
click at [411, 177] on input at bounding box center [403, 186] width 107 height 23
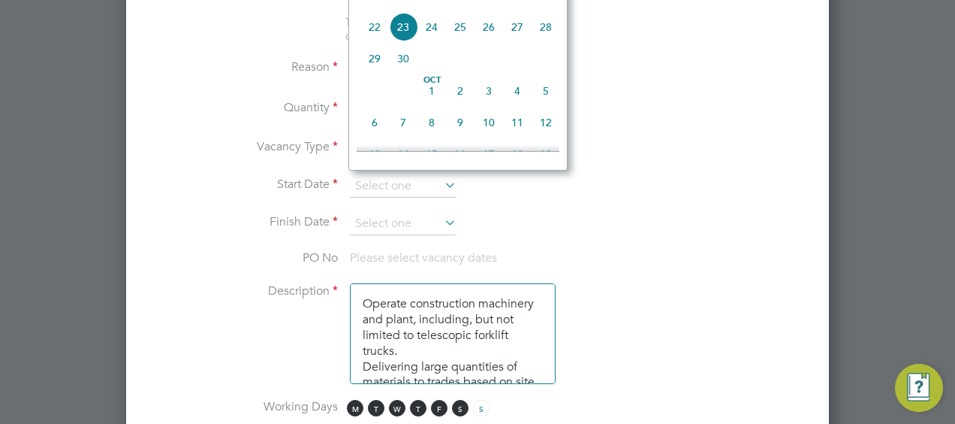
click at [379, 37] on span "22" at bounding box center [374, 27] width 29 height 29
type input "[DATE]"
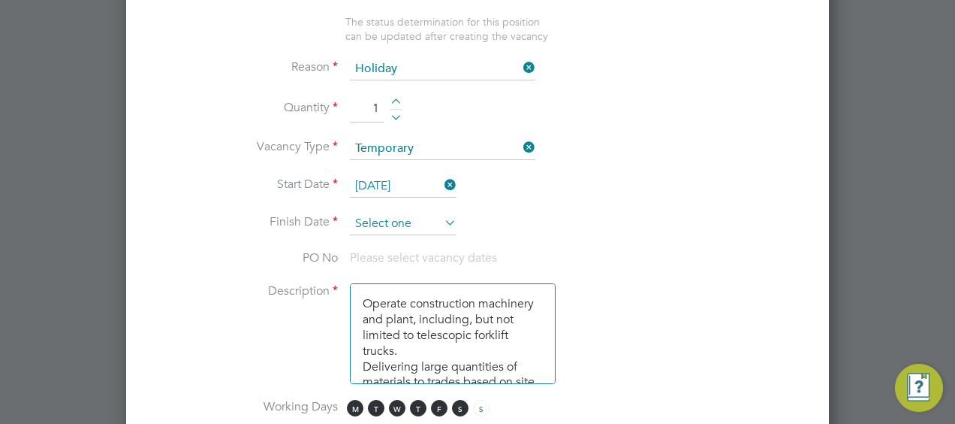
click at [421, 219] on input at bounding box center [403, 224] width 107 height 23
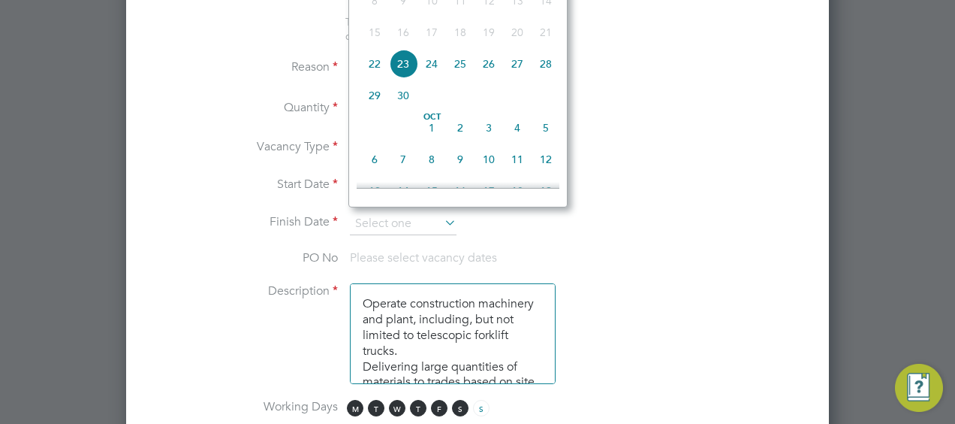
click at [434, 71] on span "24" at bounding box center [432, 64] width 29 height 29
type input "[DATE]"
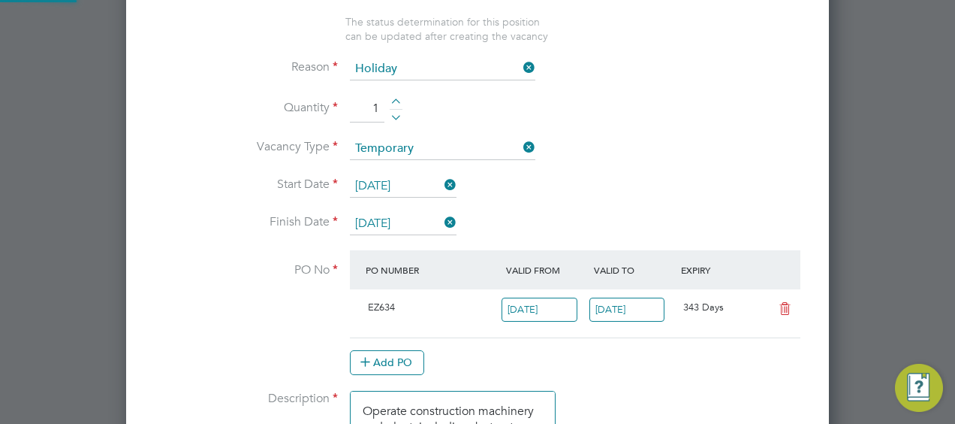
scroll to position [26, 141]
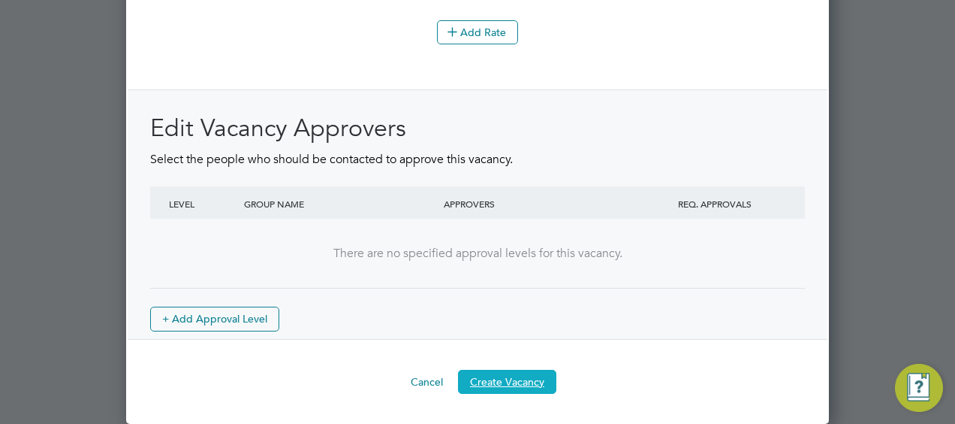
click at [520, 378] on button "Create Vacancy" at bounding box center [507, 382] width 98 height 24
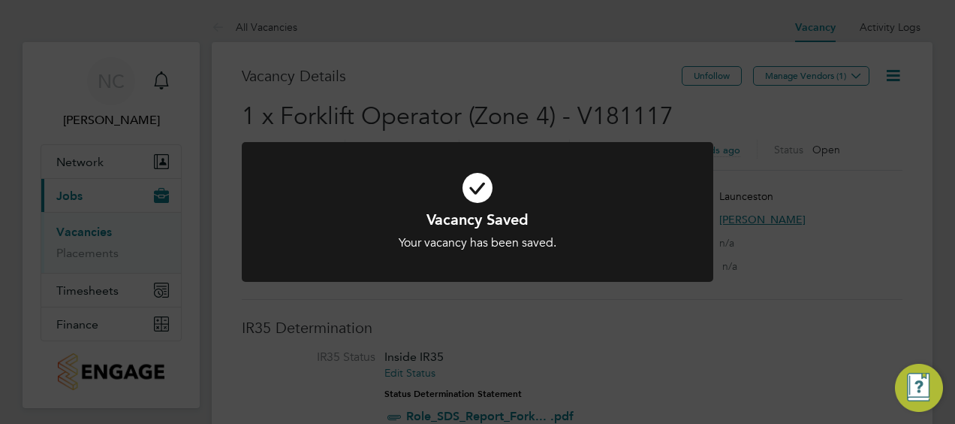
click at [828, 107] on div "Vacancy Saved Your vacancy has been saved. Cancel Okay" at bounding box center [477, 212] width 955 height 424
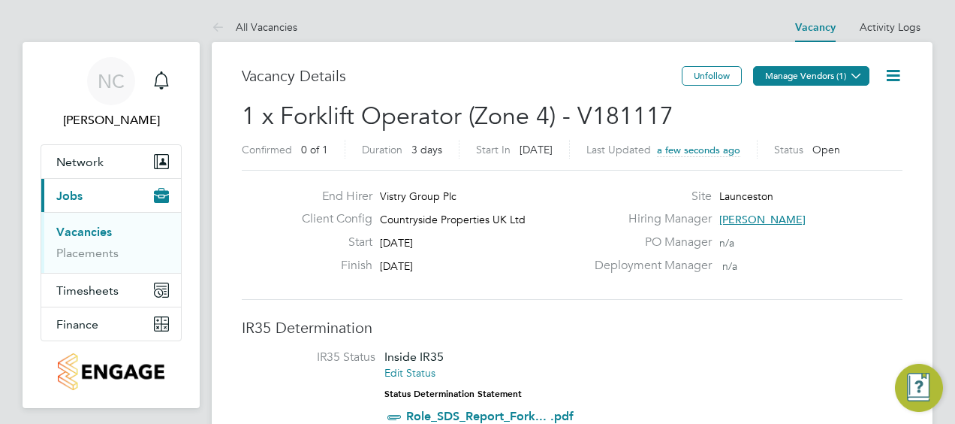
click at [828, 78] on button "Manage Vendors (1)" at bounding box center [811, 76] width 116 height 20
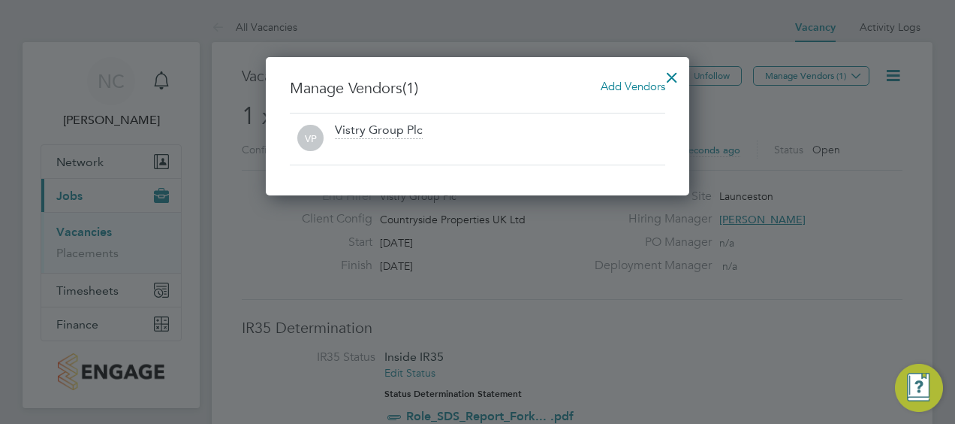
click at [633, 90] on span "Add Vendors" at bounding box center [633, 86] width 65 height 14
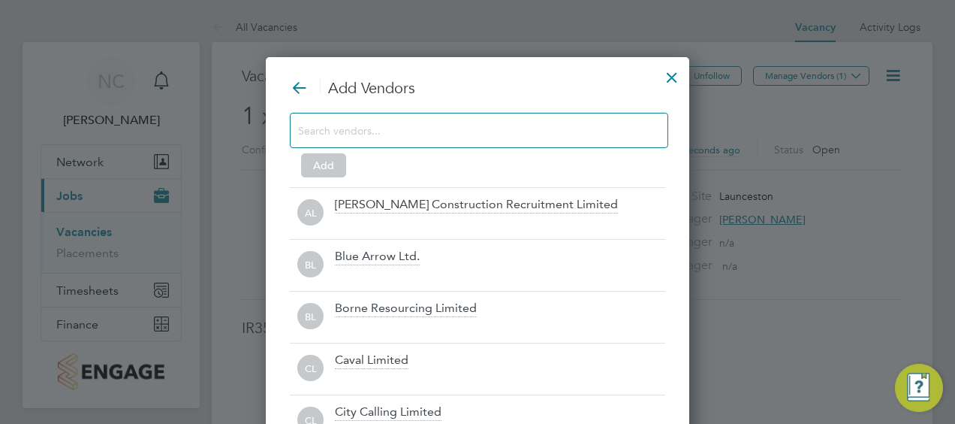
click at [525, 132] on input at bounding box center [467, 130] width 338 height 20
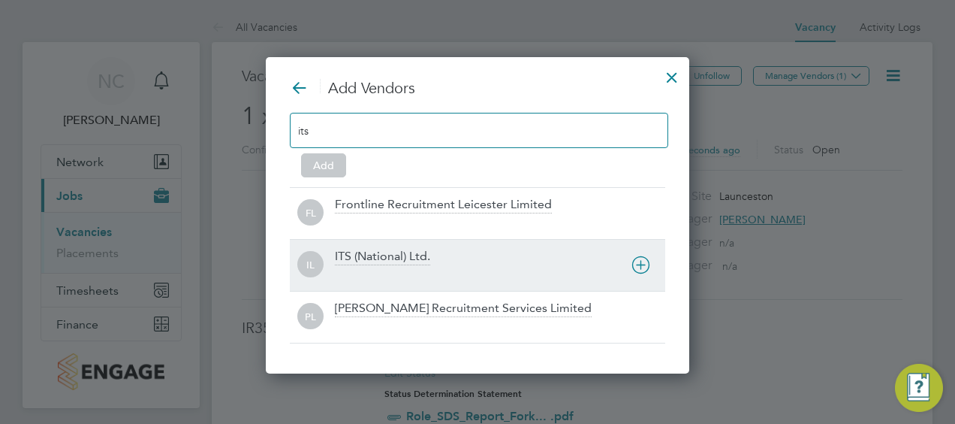
type input "its"
click at [403, 252] on div "ITS (National) Ltd." at bounding box center [382, 257] width 95 height 17
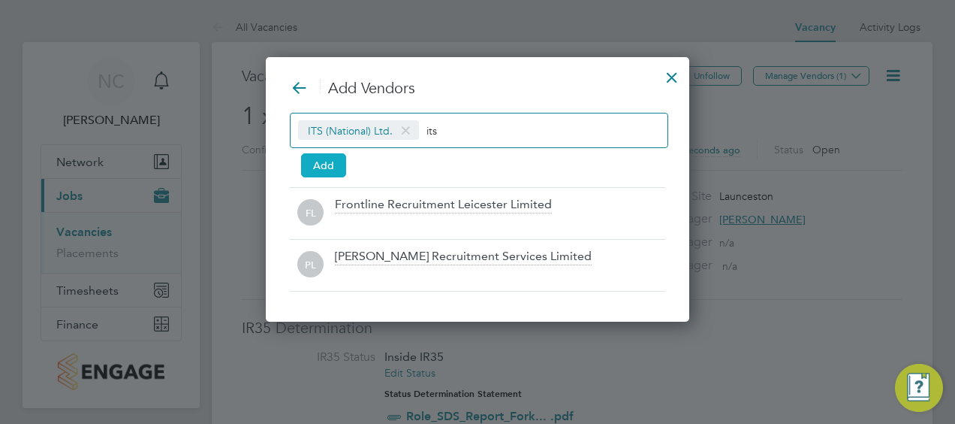
click at [321, 160] on button "Add" at bounding box center [323, 165] width 45 height 24
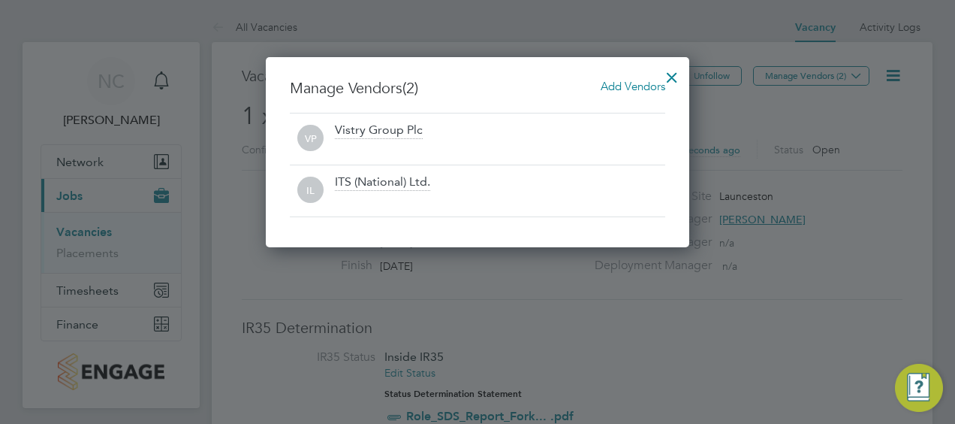
click at [669, 75] on div at bounding box center [672, 73] width 27 height 27
